Goal: Navigation & Orientation: Go to known website

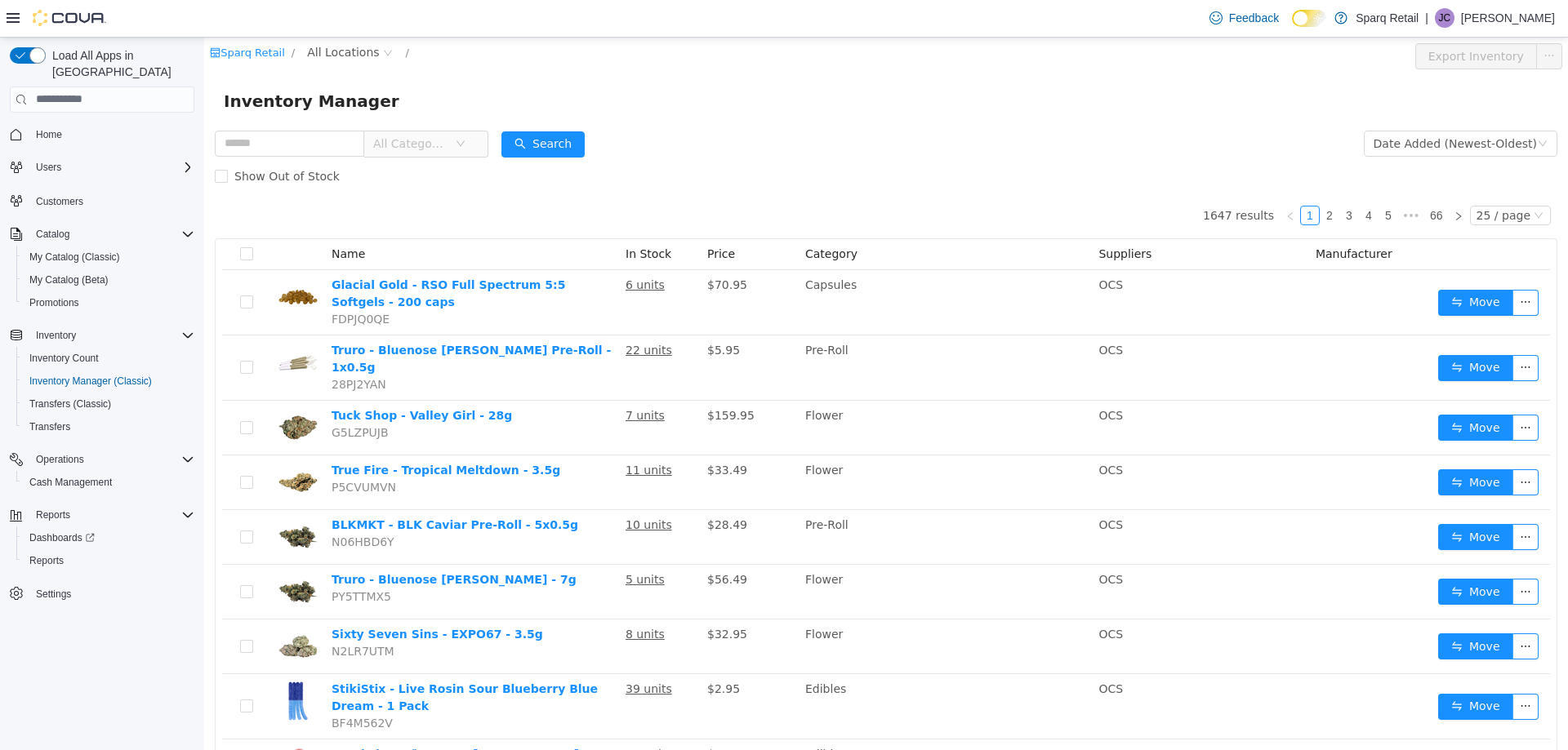
click at [1531, 3] on div "Feedback Dark Mode Sparq Retail | [PERSON_NAME] [PERSON_NAME]" at bounding box center [1378, 18] width 352 height 33
click at [1508, 18] on p "[PERSON_NAME]" at bounding box center [1507, 17] width 94 height 19
click at [1437, 152] on span "Sign Out" at bounding box center [1449, 159] width 44 height 16
